Goal: Task Accomplishment & Management: Use online tool/utility

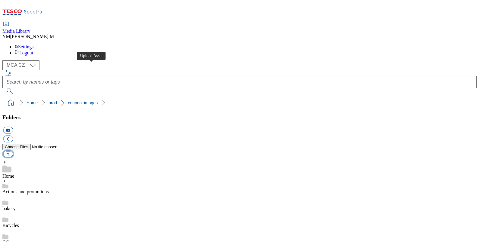
click at [13, 151] on button "button" at bounding box center [8, 154] width 10 height 7
